Goal: Task Accomplishment & Management: Use online tool/utility

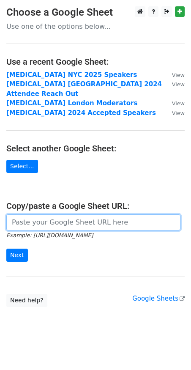
click at [41, 215] on input "url" at bounding box center [93, 223] width 174 height 16
paste input "drive.google.com/open?id=19eEwYRkCFUgW21kKi39MN6TfXX5JbKZAqJVCKjCYer4&usp=chrom…"
type input "drive.google.com/open?id=19eEwYRkCFUgW21kKi39MN6TfXX5JbKZAqJVCKjCYer4&usp=chrom…"
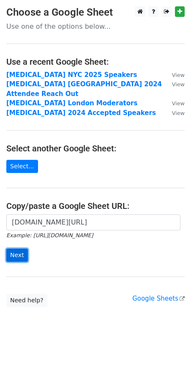
click at [17, 249] on input "Next" at bounding box center [17, 255] width 22 height 13
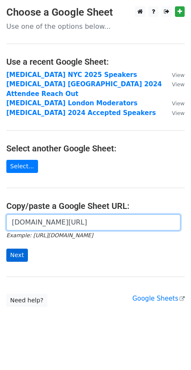
scroll to position [0, 153]
click at [61, 215] on input "drive.google.com/open?id=19eEwYRkCFUgW21kKi39MN6TfXX5JbKZAqJVCKjCYer4&usp=chrom…" at bounding box center [93, 223] width 174 height 16
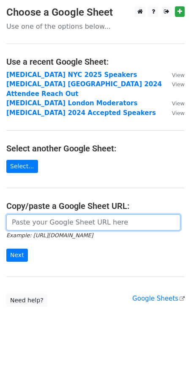
click at [49, 215] on input "url" at bounding box center [93, 223] width 174 height 16
paste input "https://docs.google.com/spreadsheets/d/19eEwYRkCFUgW21kKi39MN6TfXX5JbKZAqJVCKjC…"
click at [52, 215] on input "https://docs.google.com/spreadsheets/d/19eEwYRkCFUgW21kKi39MN6TfXX5JbKZAqJVCKjC…" at bounding box center [93, 223] width 174 height 16
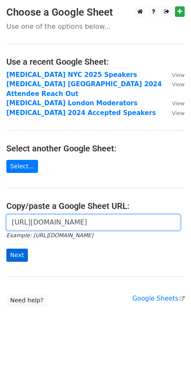
type input "https://docs.google.com/spreadsheets/d/19eEwYRkCFUgW21kKi39MN6TfXX5JbKZAqJVCKjC…"
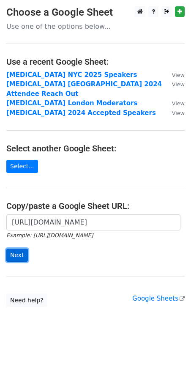
click at [25, 249] on input "Next" at bounding box center [17, 255] width 22 height 13
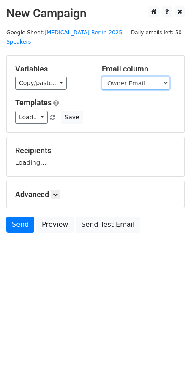
click at [148, 77] on select "Title Owner Owner Email Room Scheduled At Scheduled Duration FirstName LastName…" at bounding box center [136, 83] width 68 height 13
click at [147, 77] on select "Title Owner Owner Email Room Scheduled At Scheduled Duration FirstName LastName…" at bounding box center [136, 83] width 68 height 13
select select "Email"
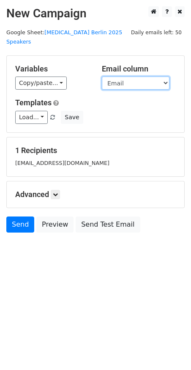
click at [102, 77] on select "Title Owner Owner Email Room Scheduled At Scheduled Duration FirstName LastName…" at bounding box center [136, 83] width 68 height 13
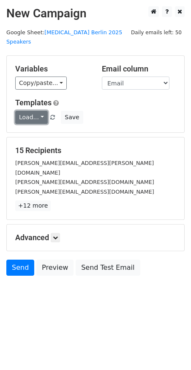
click at [34, 112] on link "Load..." at bounding box center [31, 117] width 33 height 13
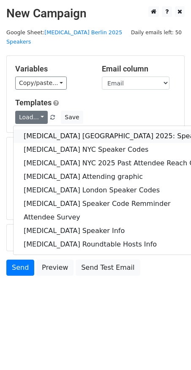
click at [39, 129] on link "T3 Berlin 2025: Speaker Ticket and Important Information" at bounding box center [172, 136] width 316 height 14
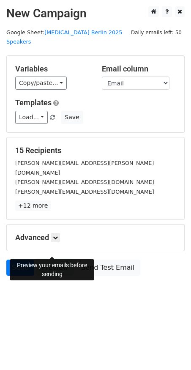
click at [59, 260] on link "Preview" at bounding box center [54, 268] width 37 height 16
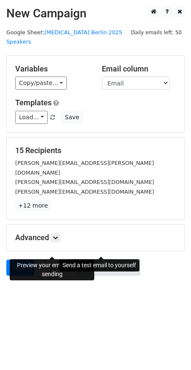
click at [103, 260] on link "Send Test Email" at bounding box center [108, 268] width 64 height 16
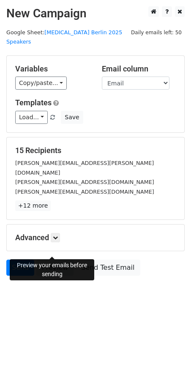
click at [55, 260] on link "Preview" at bounding box center [54, 268] width 37 height 16
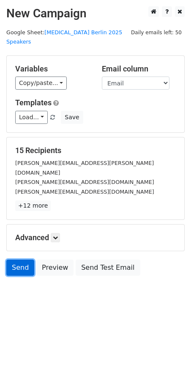
click at [23, 260] on link "Send" at bounding box center [20, 268] width 28 height 16
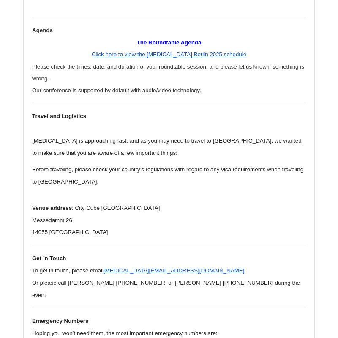
scroll to position [962, 0]
